Goal: Information Seeking & Learning: Learn about a topic

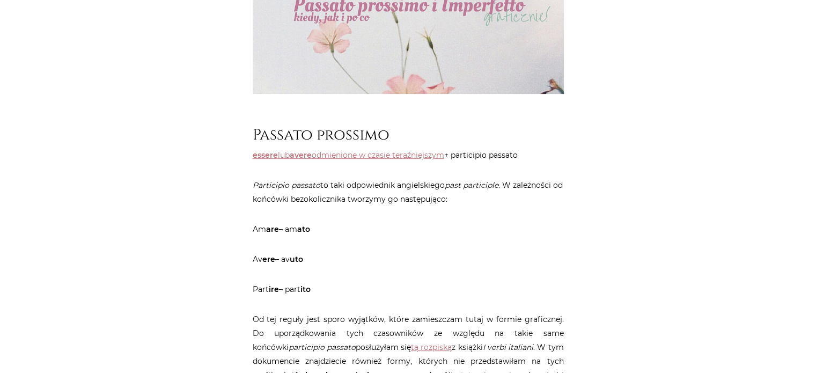
scroll to position [376, 0]
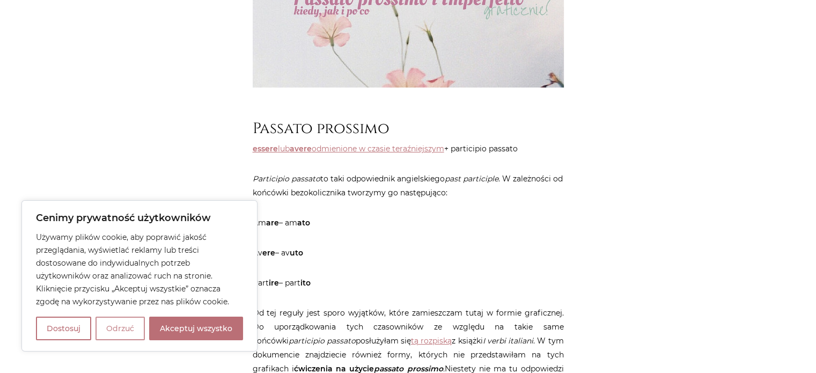
click at [132, 330] on button "Odrzuć" at bounding box center [119, 328] width 49 height 24
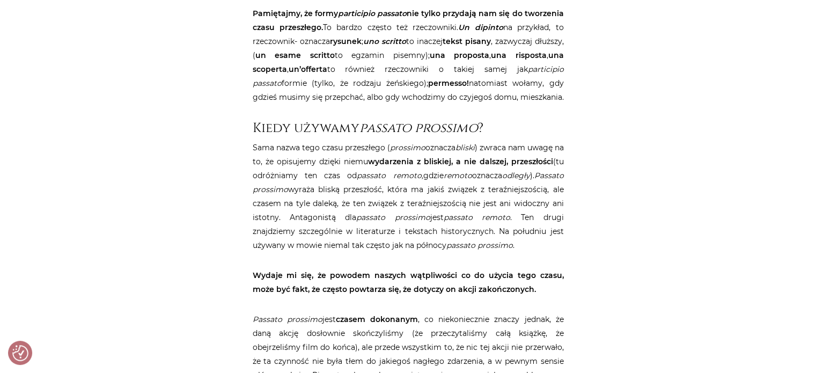
scroll to position [805, 0]
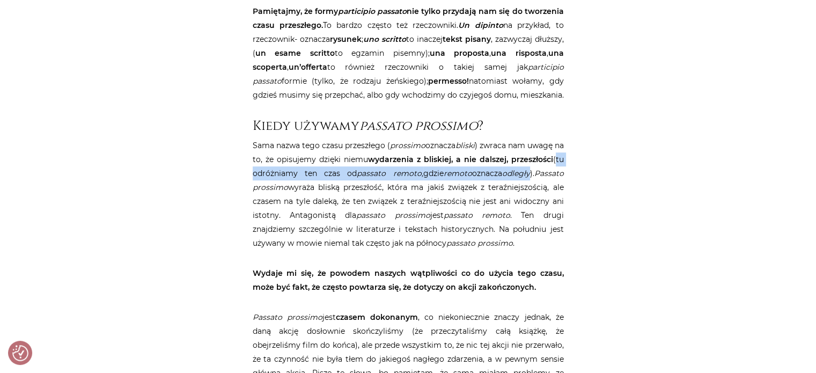
drag, startPoint x: 297, startPoint y: 186, endPoint x: 281, endPoint y: 201, distance: 22.0
click at [281, 201] on p "Sama nazwa tego czasu przeszłego ( prossimo oznacza bliski ) zwraca nam uwagę n…" at bounding box center [408, 194] width 311 height 112
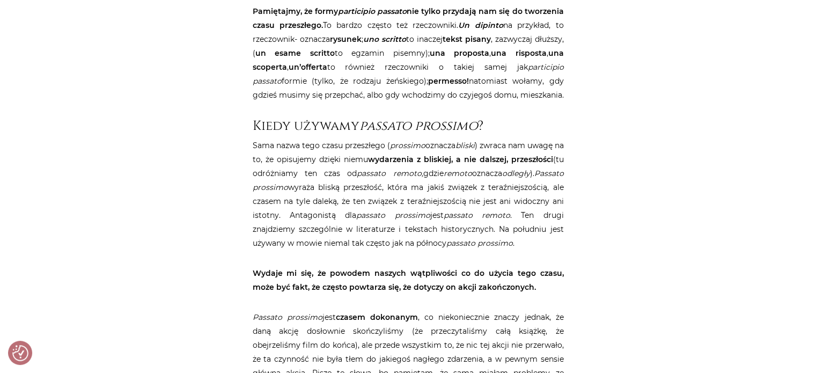
click at [281, 201] on p "Sama nazwa tego czasu przeszłego ( prossimo oznacza bliski ) zwraca nam uwagę n…" at bounding box center [408, 194] width 311 height 112
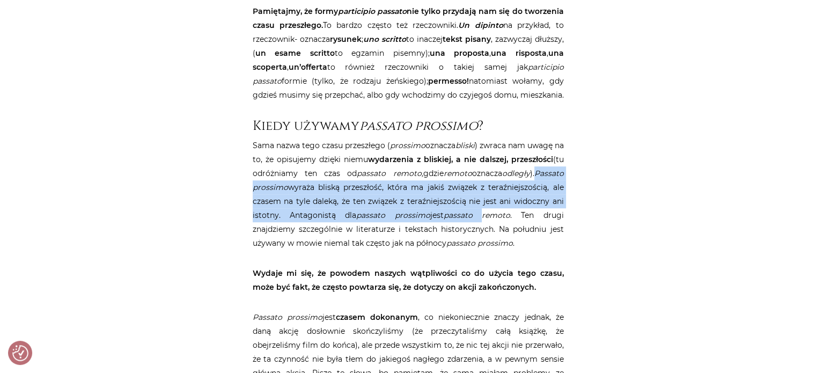
drag, startPoint x: 290, startPoint y: 202, endPoint x: 635, endPoint y: 229, distance: 346.5
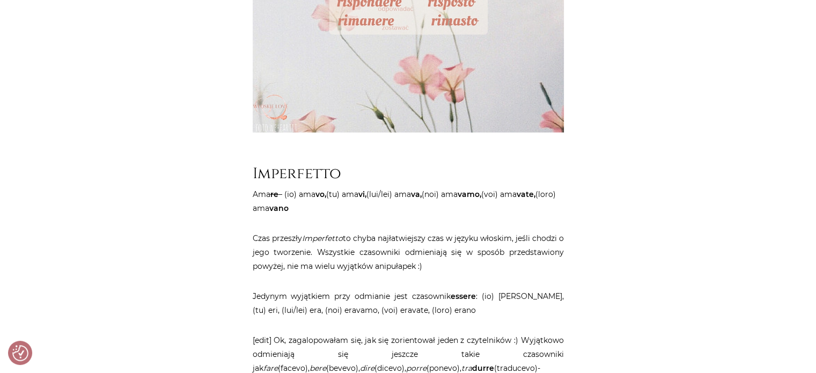
scroll to position [3487, 0]
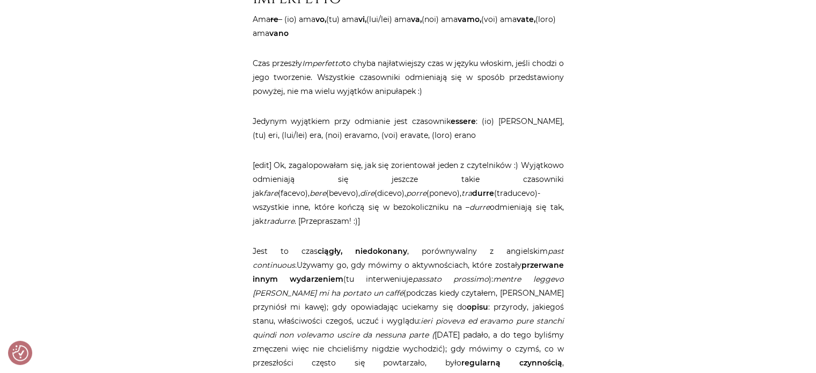
drag, startPoint x: 517, startPoint y: 91, endPoint x: 441, endPoint y: 124, distance: 83.1
click at [441, 98] on p "Czas przeszły Imperfetto to chyba najłatwiejszy czas w języku włoskim, jeśli ch…" at bounding box center [408, 77] width 311 height 42
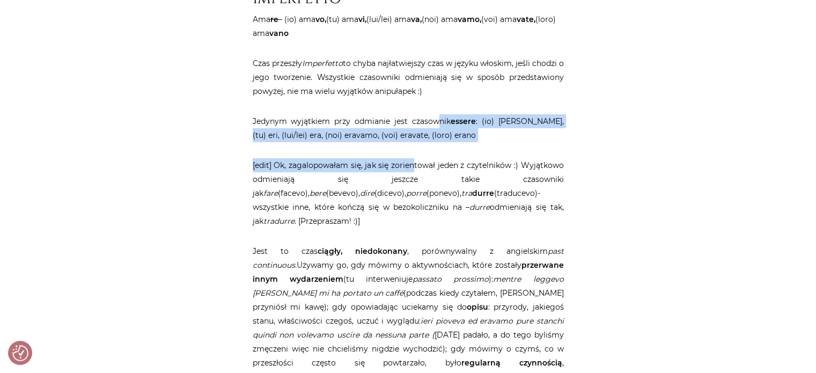
drag, startPoint x: 428, startPoint y: 146, endPoint x: 414, endPoint y: 176, distance: 32.4
click at [416, 170] on blockquote "Jedynym wyjątkiem przy odmianie jest czasownik essere : (io) ero, (tu) eri, (lu…" at bounding box center [408, 171] width 311 height 114
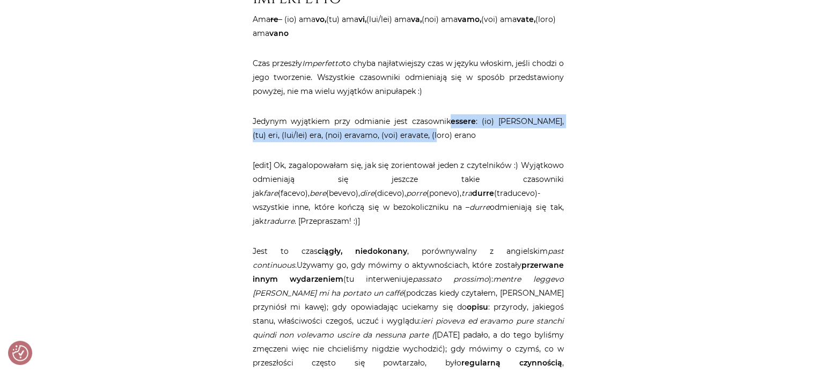
drag, startPoint x: 448, startPoint y: 148, endPoint x: 615, endPoint y: 156, distance: 167.0
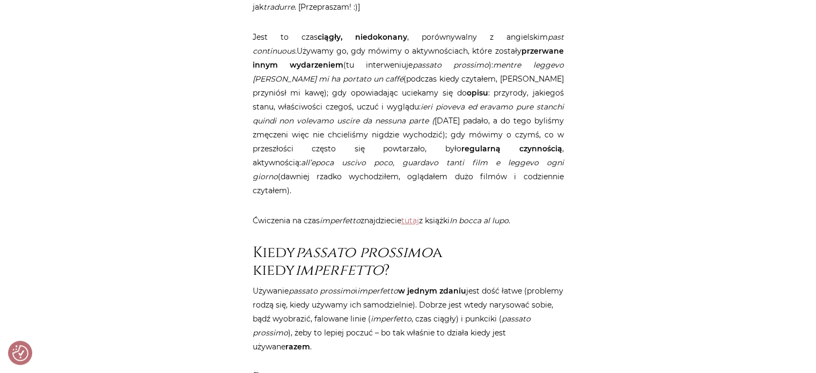
scroll to position [3701, 0]
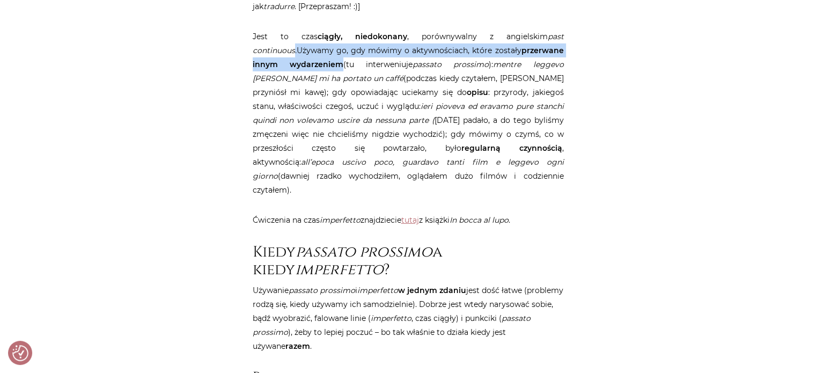
drag, startPoint x: 298, startPoint y: 71, endPoint x: 333, endPoint y: 79, distance: 35.3
click at [333, 79] on p "Jest to czas ciągły, niedokonany , porównywalny z angielskim past continuous. U…" at bounding box center [408, 113] width 311 height 167
click at [298, 55] on em "past continuous." at bounding box center [408, 44] width 311 height 24
drag, startPoint x: 298, startPoint y: 62, endPoint x: 310, endPoint y: 77, distance: 19.1
click at [310, 77] on p "Jest to czas ciągły, niedokonany , porównywalny z angielskim past continuous. U…" at bounding box center [408, 113] width 311 height 167
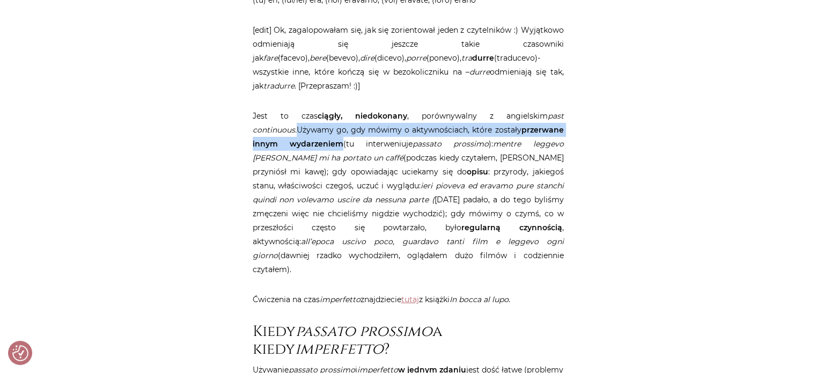
scroll to position [3648, 0]
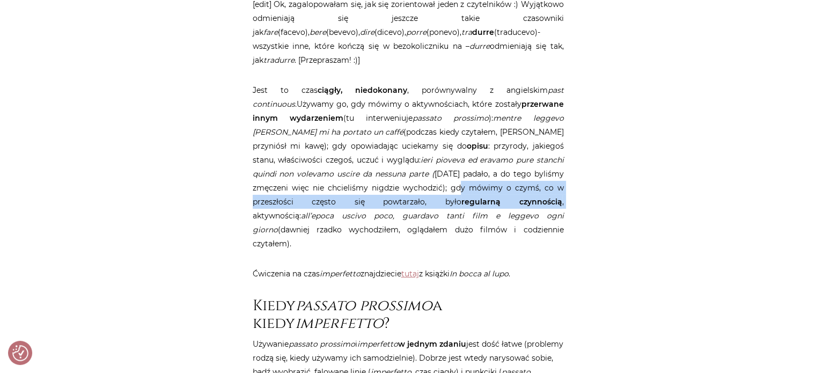
drag, startPoint x: 332, startPoint y: 202, endPoint x: 358, endPoint y: 212, distance: 28.7
click at [358, 212] on p "Jest to czas ciągły, niedokonany , porównywalny z angielskim past continuous. U…" at bounding box center [408, 166] width 311 height 167
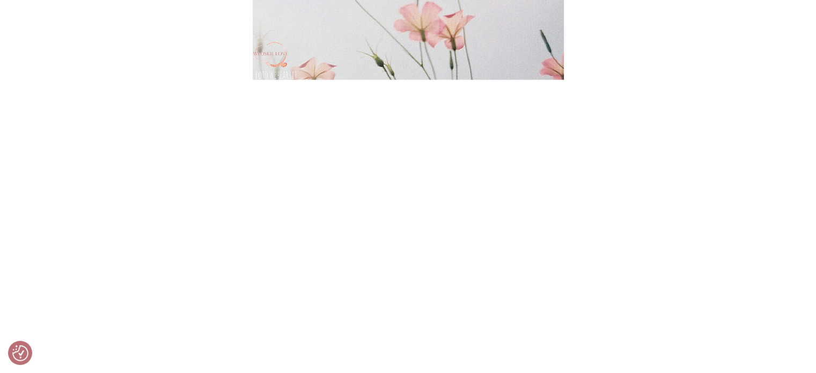
scroll to position [2521, 0]
